Goal: Task Accomplishment & Management: Manage account settings

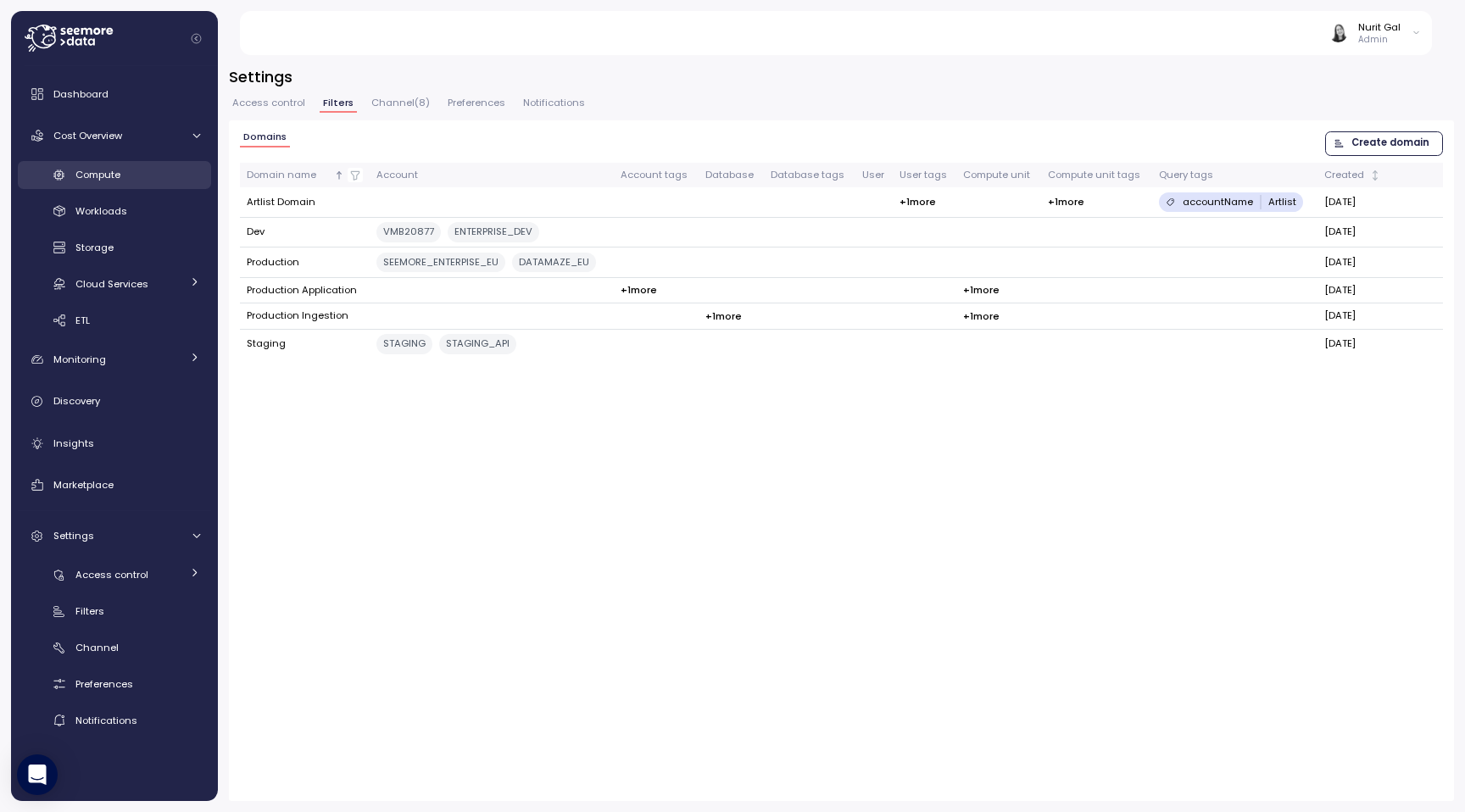
click at [139, 175] on div "Compute" at bounding box center [138, 174] width 125 height 17
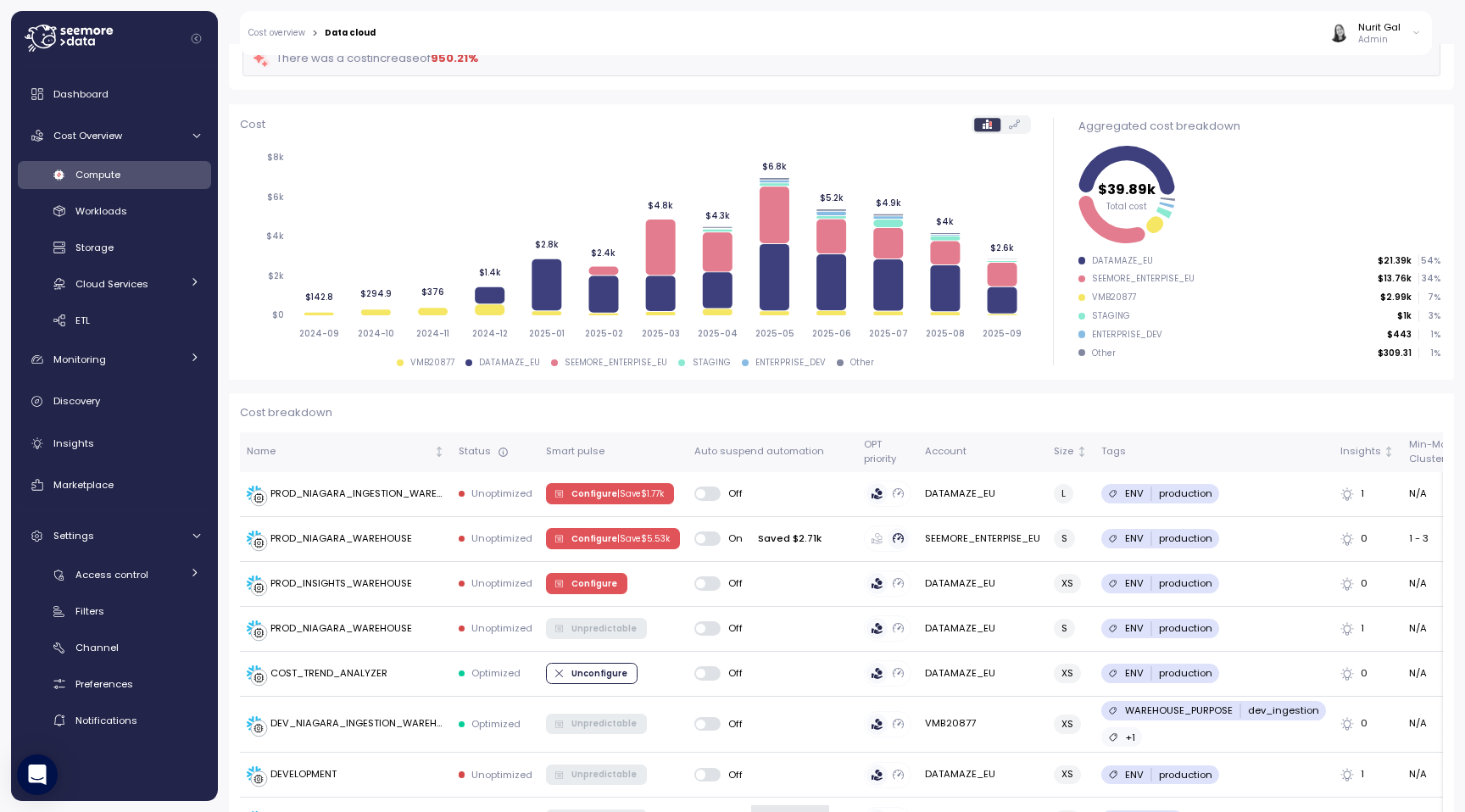
scroll to position [104, 0]
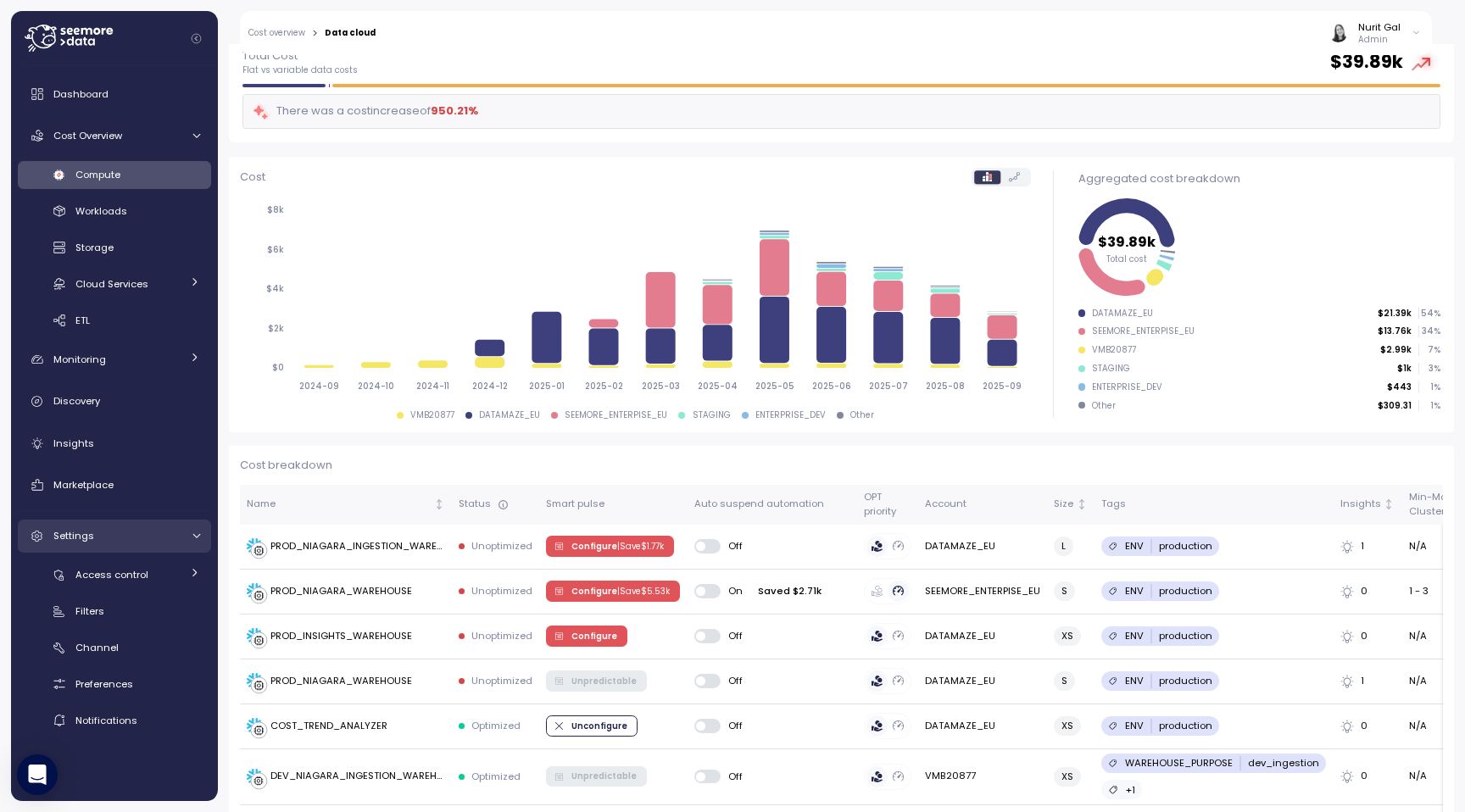
click at [107, 544] on link "Settings" at bounding box center [114, 536] width 193 height 34
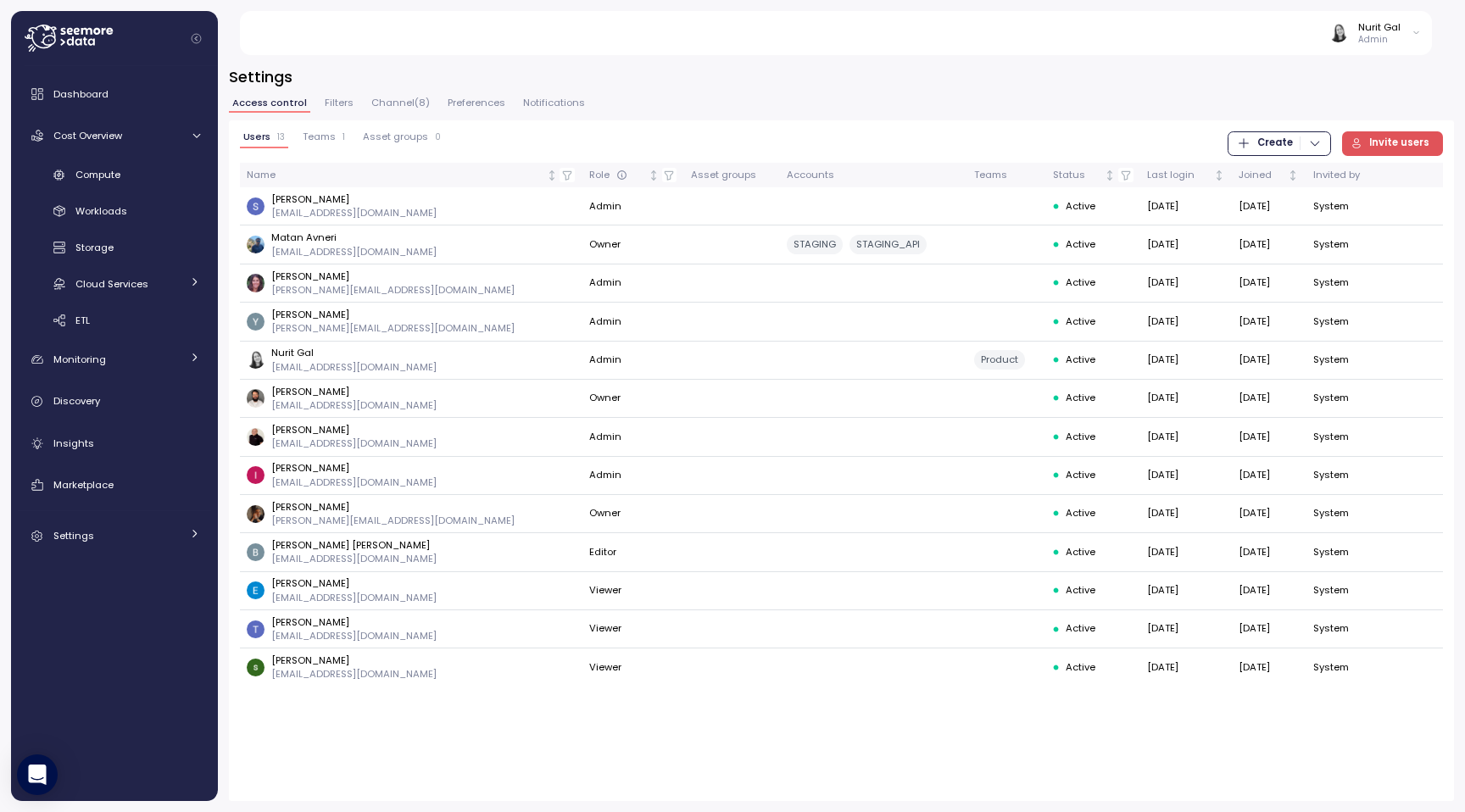
click at [345, 98] on span "Filters" at bounding box center [339, 103] width 29 height 10
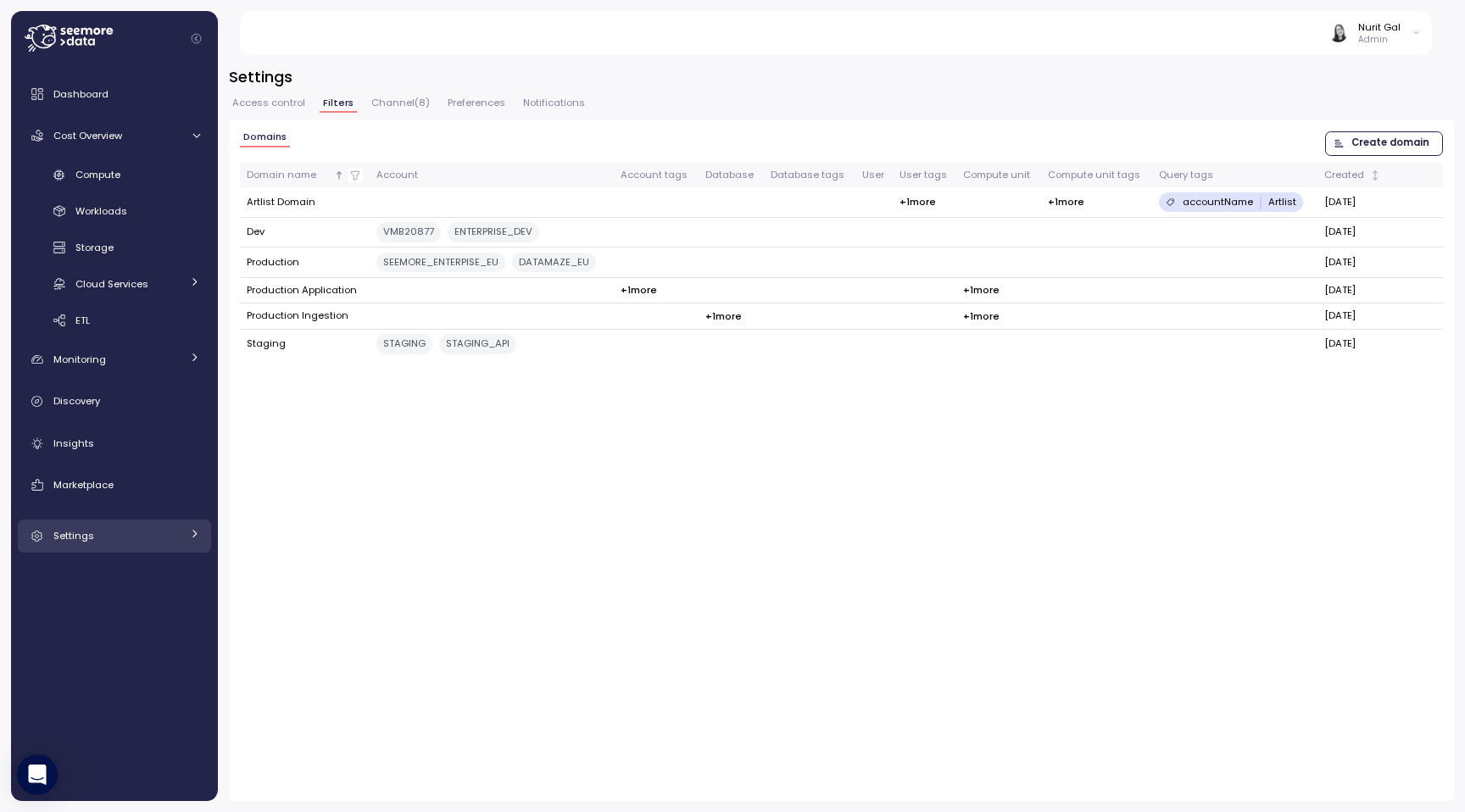
click at [141, 539] on div "Settings" at bounding box center [117, 535] width 127 height 17
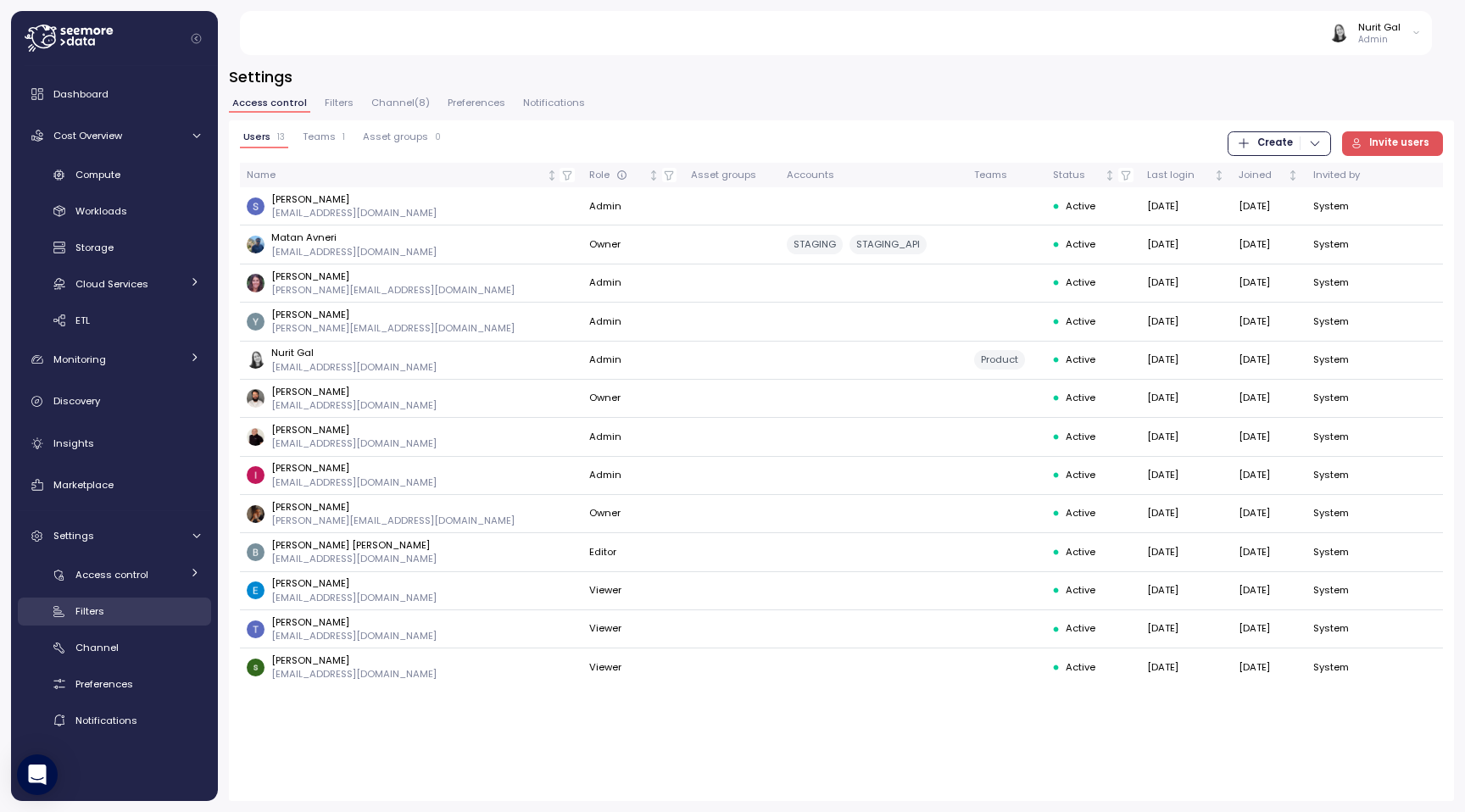
click at [132, 606] on div "Filters" at bounding box center [138, 610] width 125 height 17
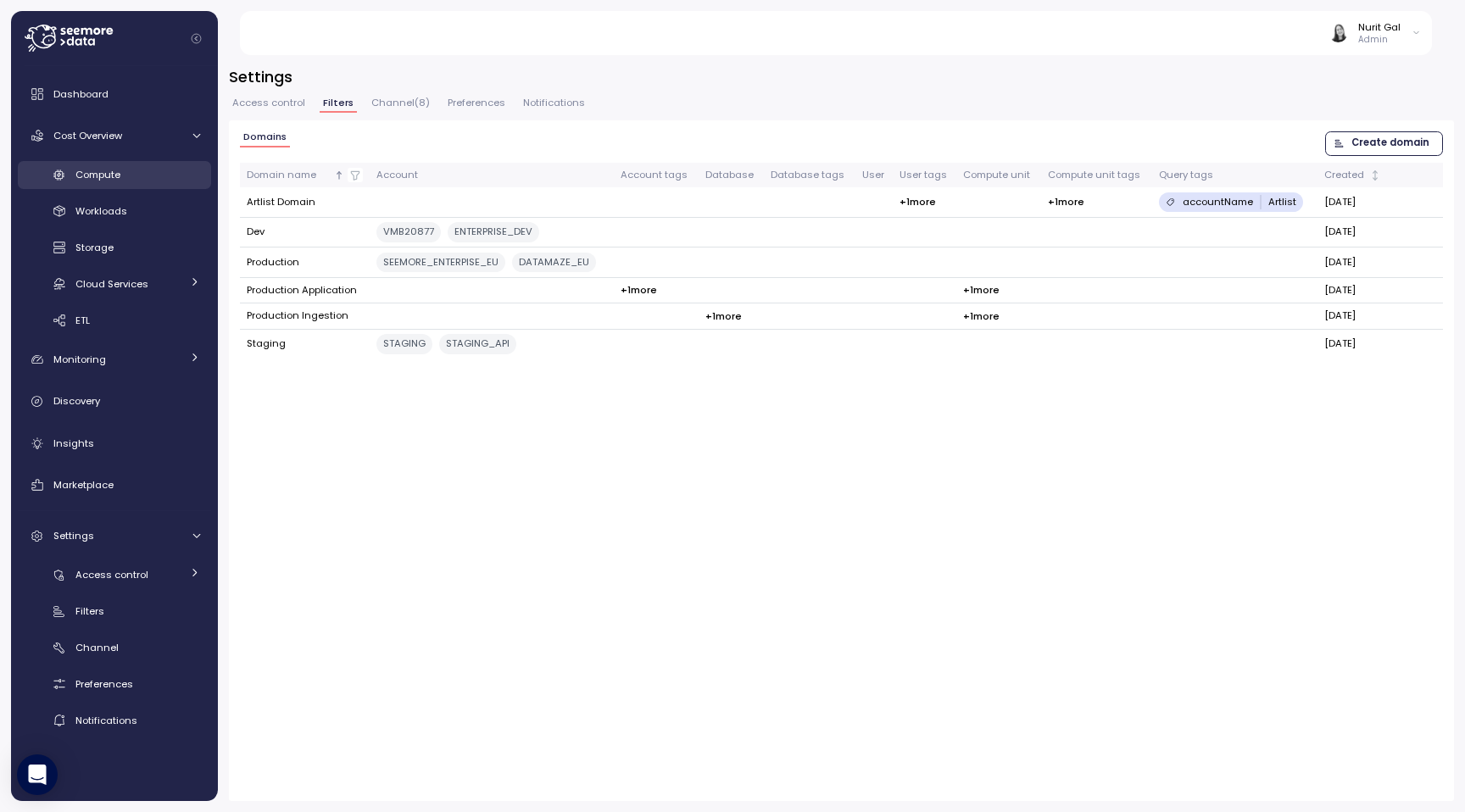
click at [130, 176] on div "Compute" at bounding box center [138, 174] width 125 height 17
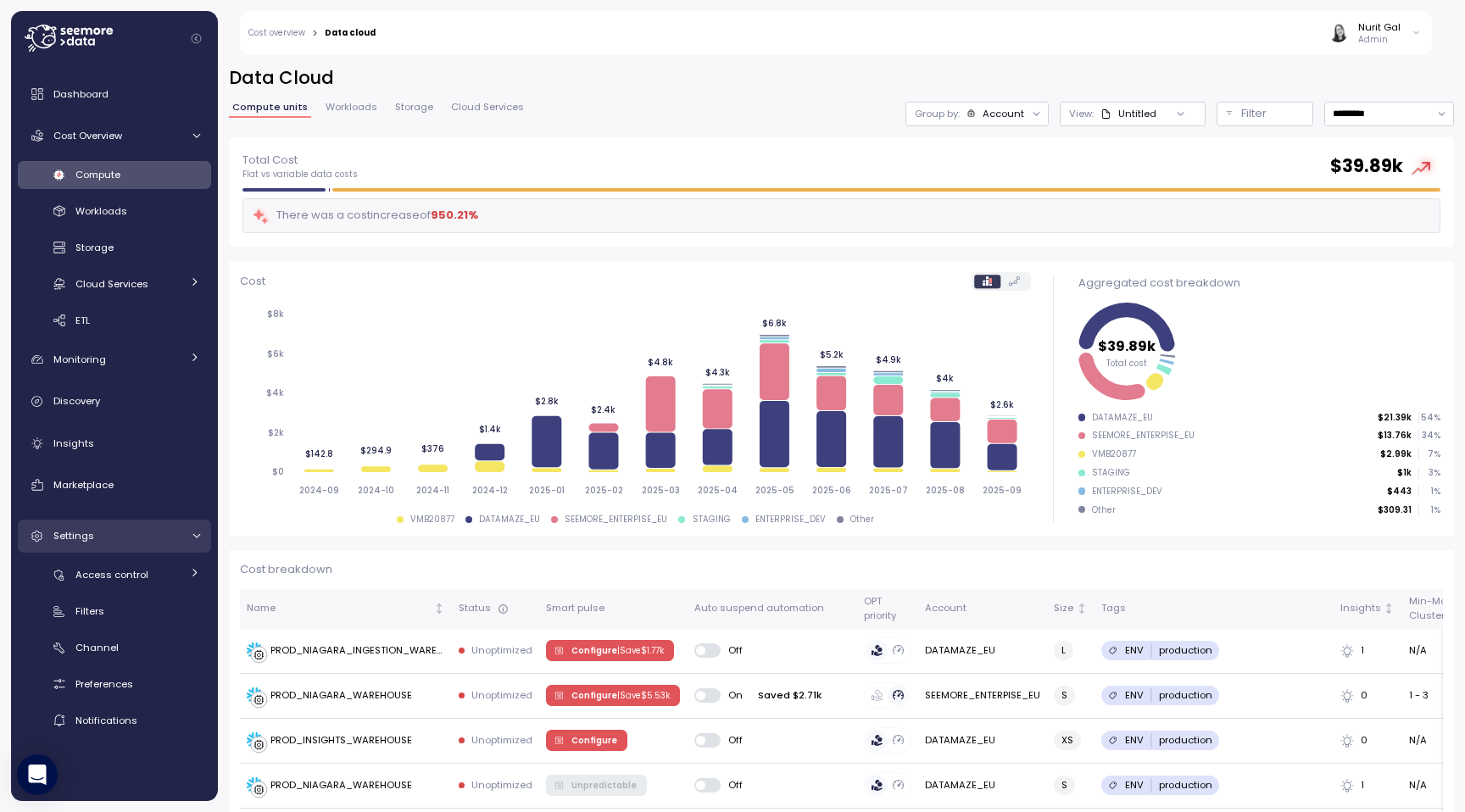
click at [155, 547] on link "Settings" at bounding box center [114, 536] width 193 height 34
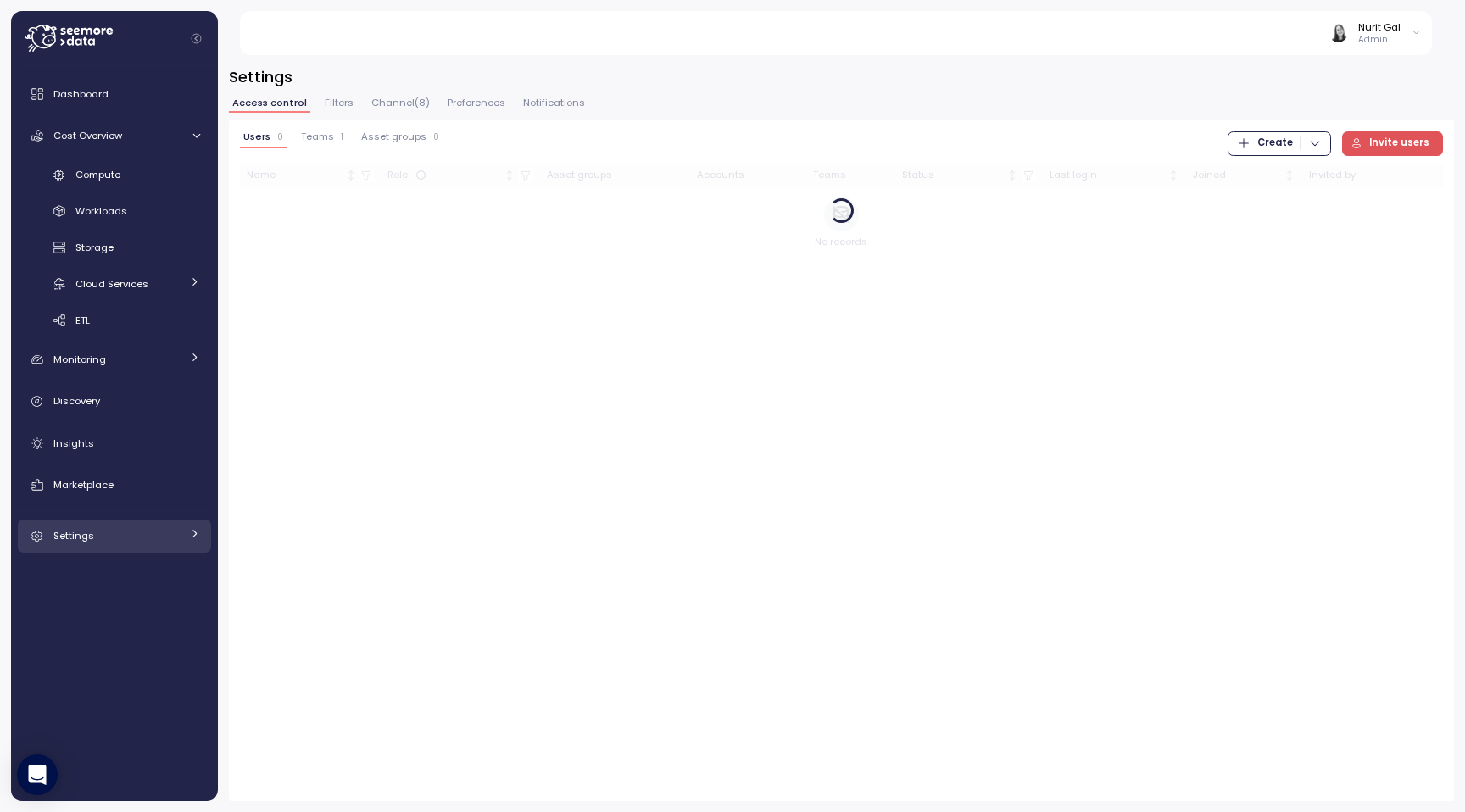
click at [140, 535] on div "Settings" at bounding box center [117, 535] width 127 height 17
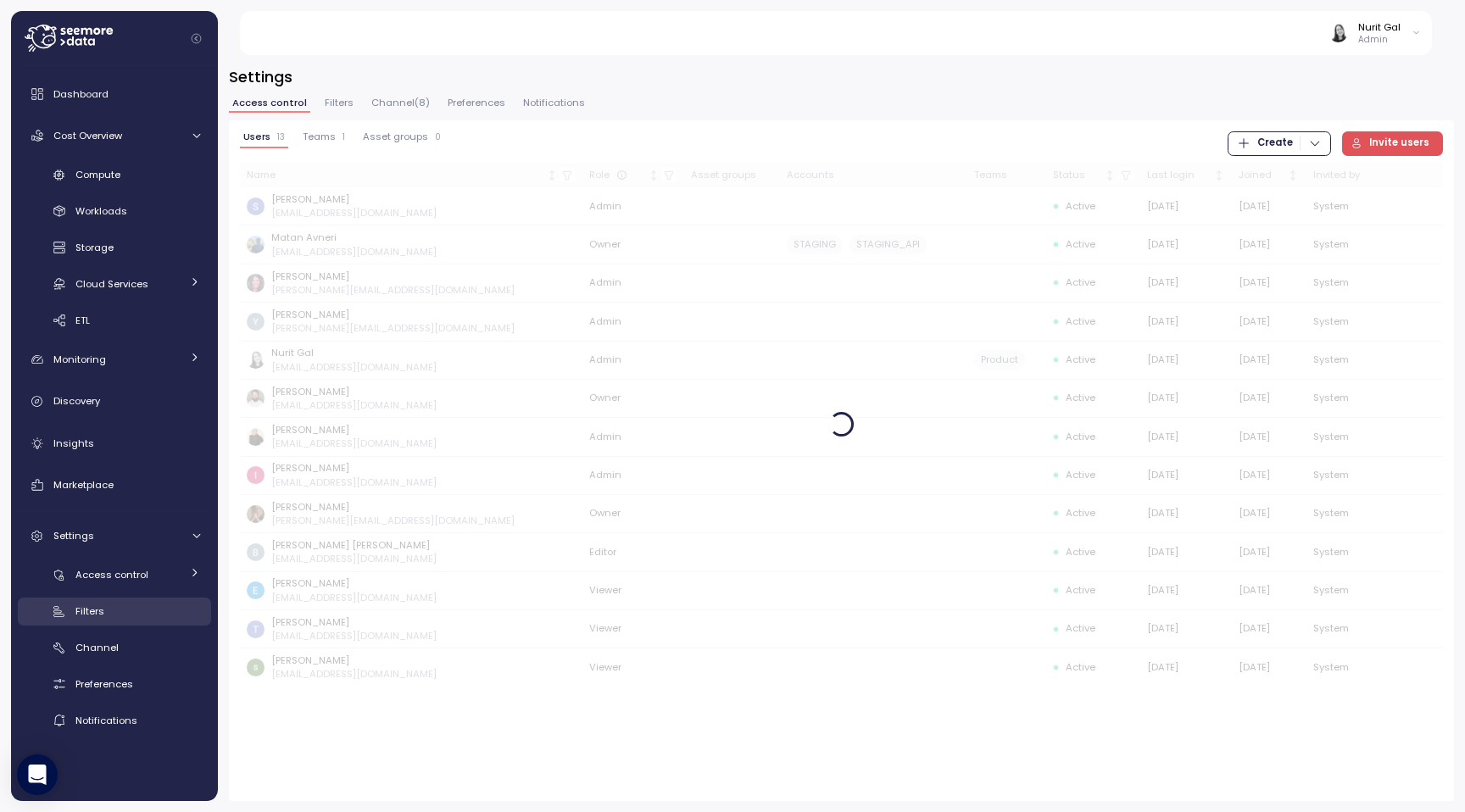
click at [133, 605] on div "Filters" at bounding box center [138, 610] width 125 height 17
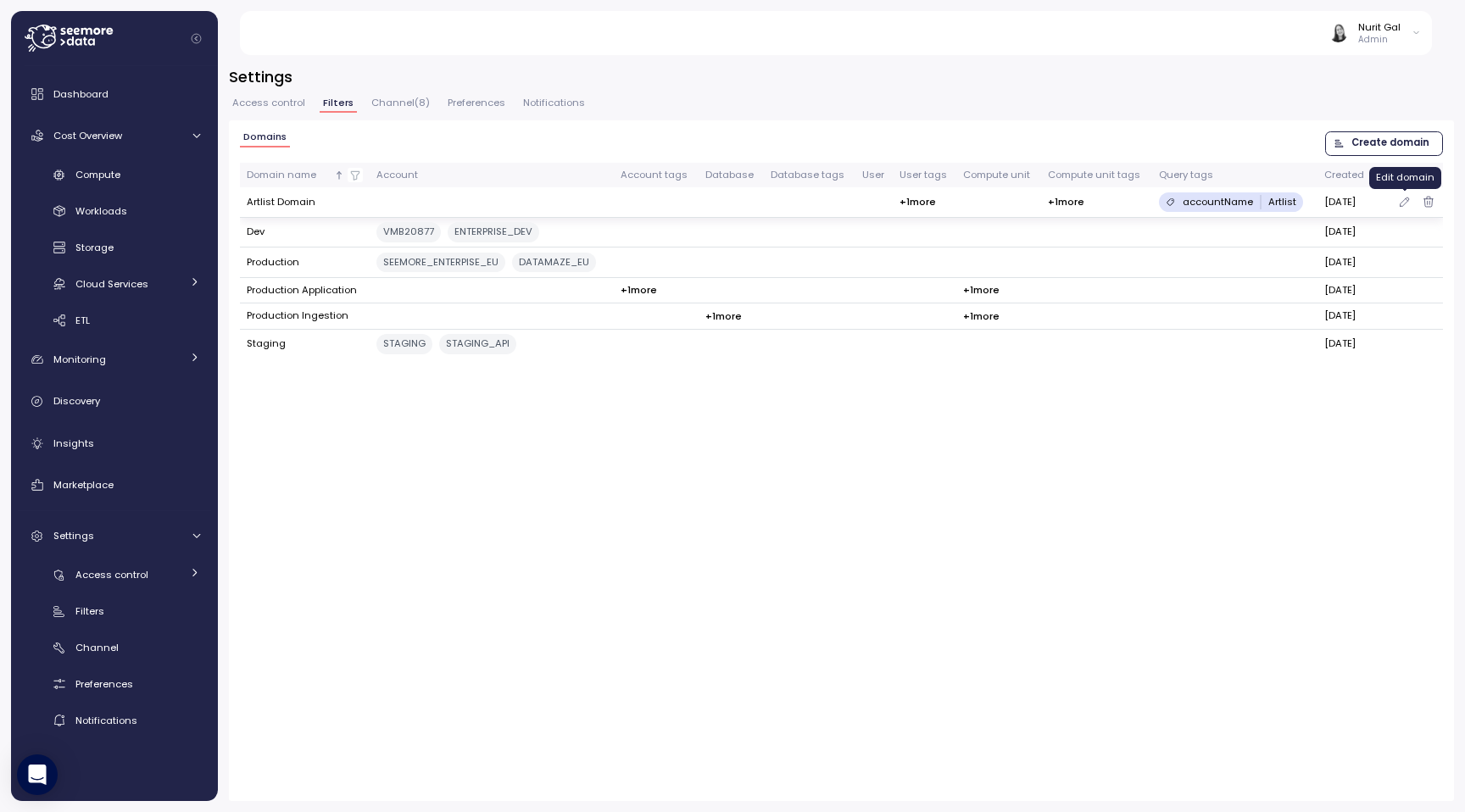
click at [1404, 198] on icon "button" at bounding box center [1405, 201] width 14 height 20
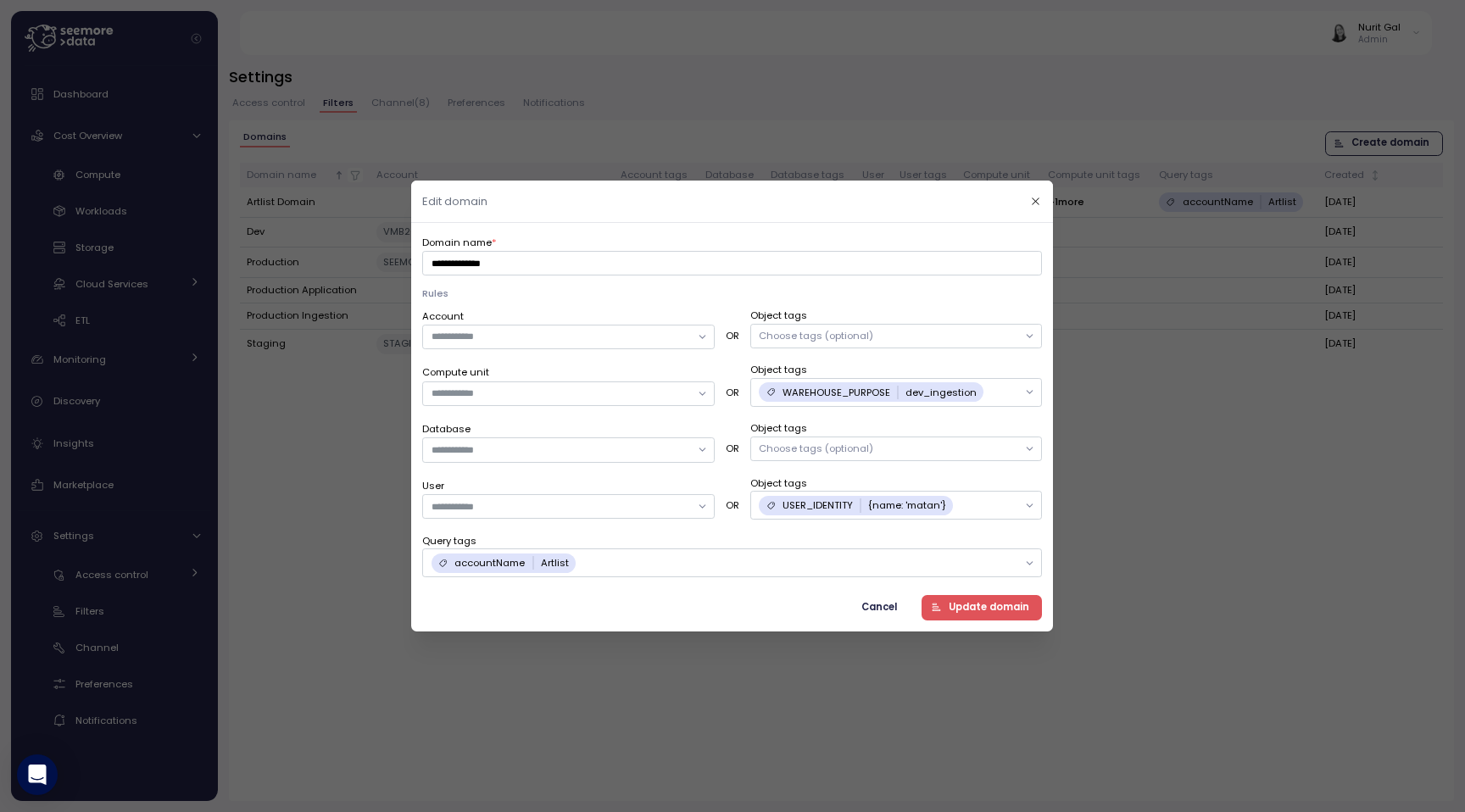
click at [323, 466] on div at bounding box center [732, 406] width 1465 height 812
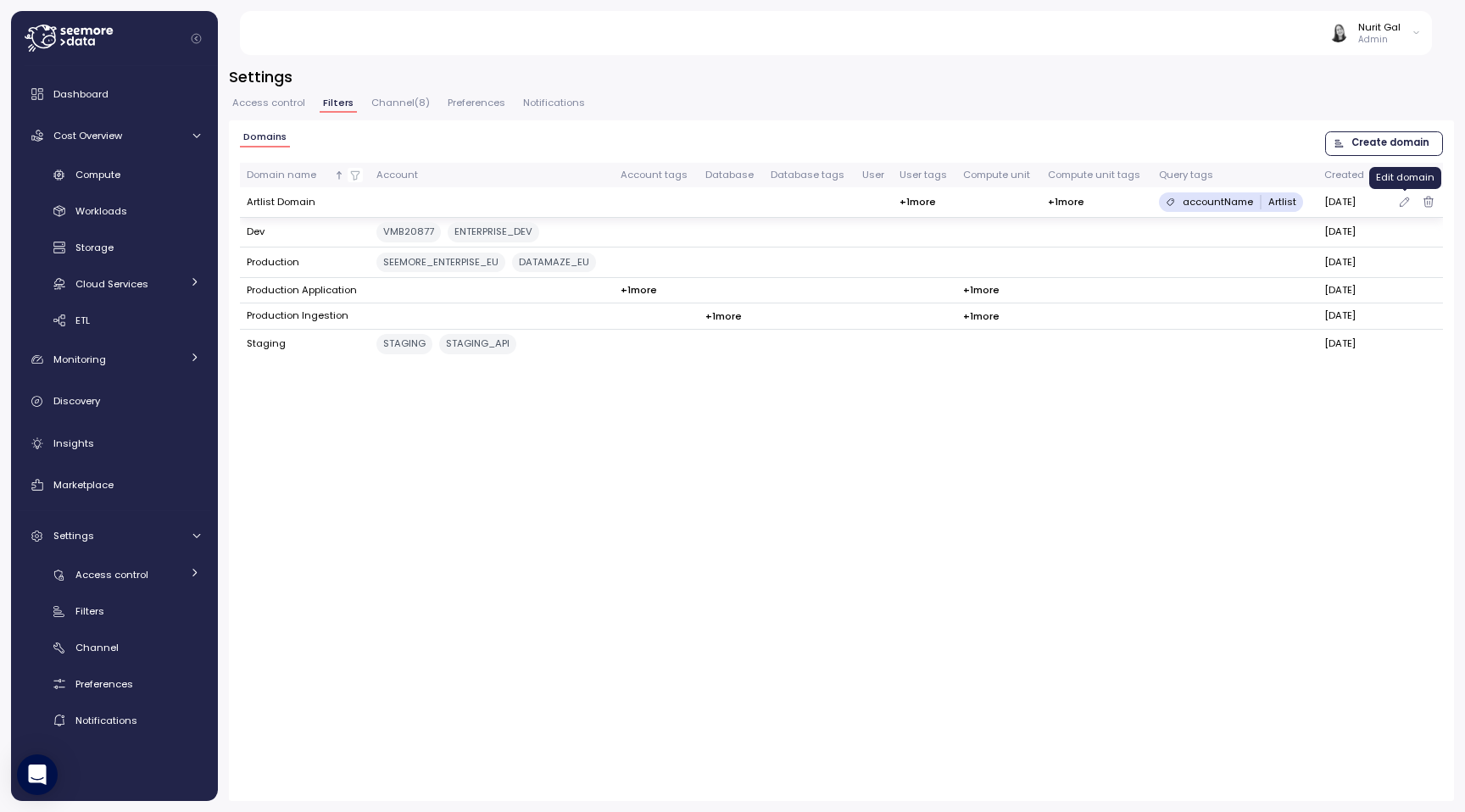
click at [1400, 201] on icon "button" at bounding box center [1405, 201] width 14 height 20
